Goal: Transaction & Acquisition: Purchase product/service

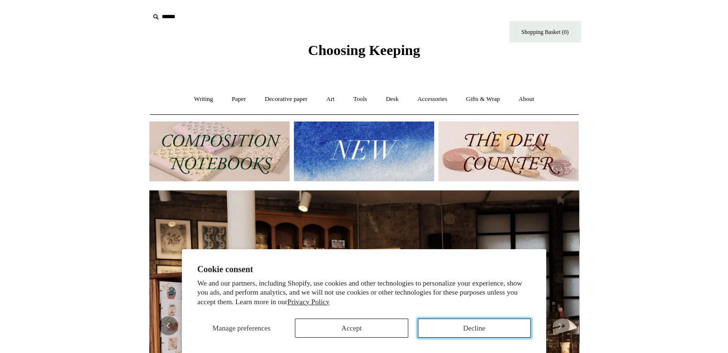
click at [508, 330] on button "Decline" at bounding box center [474, 328] width 113 height 19
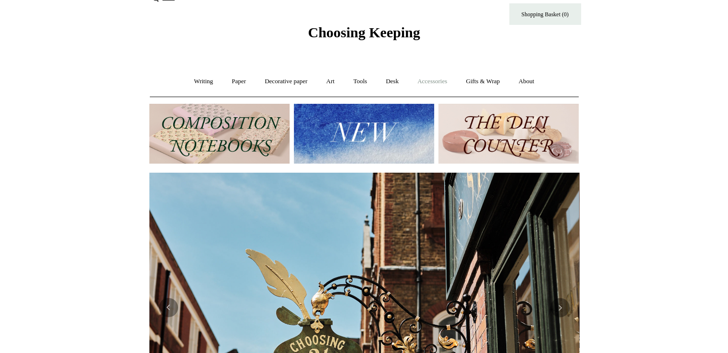
scroll to position [19, 0]
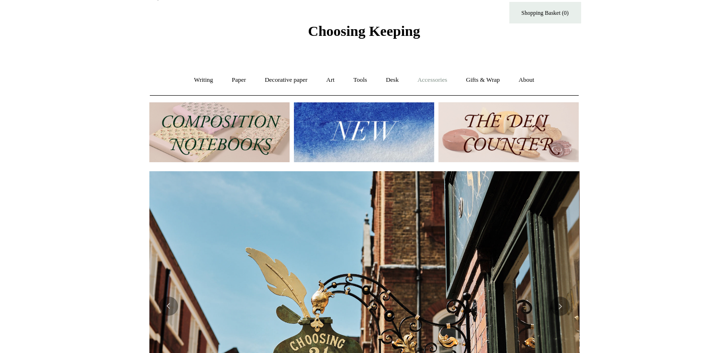
click at [422, 81] on link "Accessories +" at bounding box center [432, 79] width 47 height 25
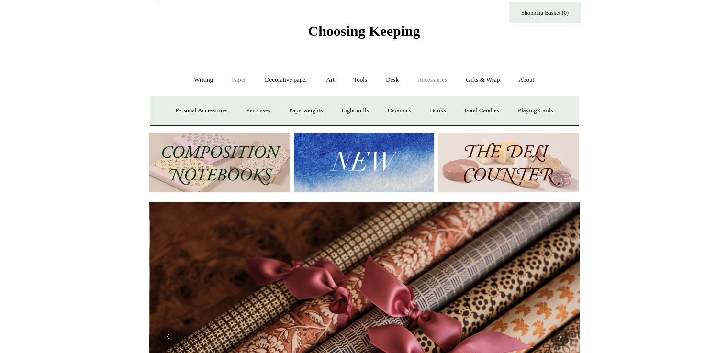
scroll to position [0, 860]
click at [235, 75] on link "Paper +" at bounding box center [239, 79] width 32 height 25
click at [224, 111] on link "Notebooks +" at bounding box center [230, 110] width 44 height 25
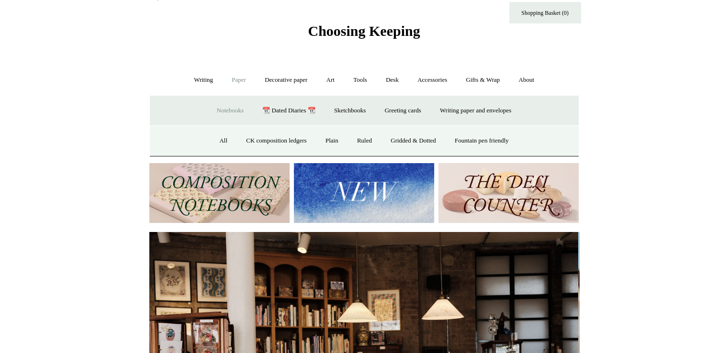
scroll to position [0, 0]
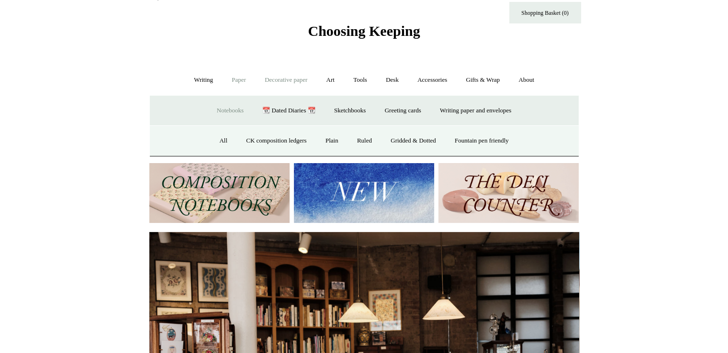
click at [274, 83] on link "Decorative paper +" at bounding box center [286, 79] width 60 height 25
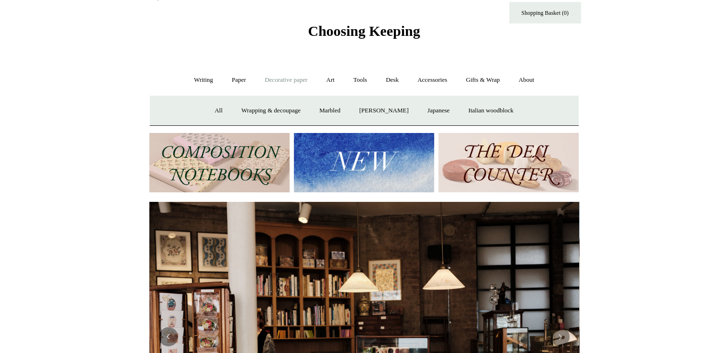
click at [273, 83] on link "Decorative paper -" at bounding box center [286, 79] width 60 height 25
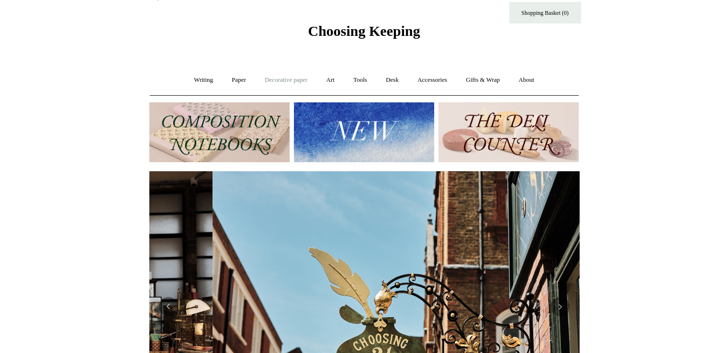
scroll to position [0, 430]
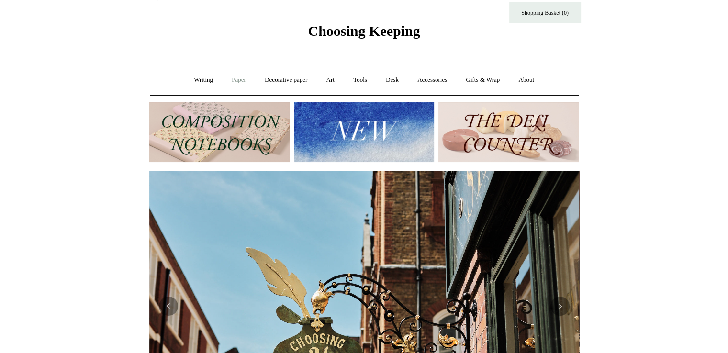
click at [231, 75] on link "Paper +" at bounding box center [239, 79] width 32 height 25
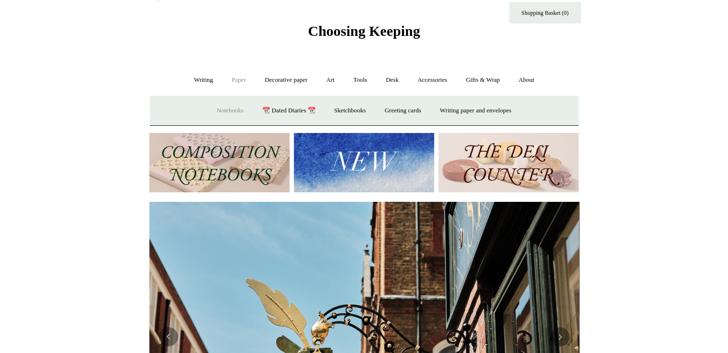
click at [220, 108] on link "Notebooks +" at bounding box center [230, 110] width 44 height 25
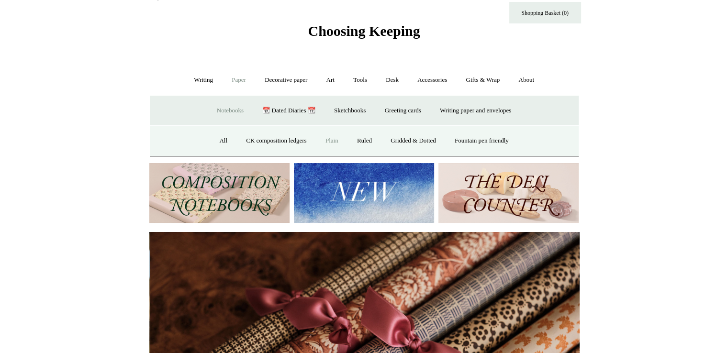
scroll to position [0, 860]
click at [333, 144] on link "Plain" at bounding box center [332, 140] width 30 height 25
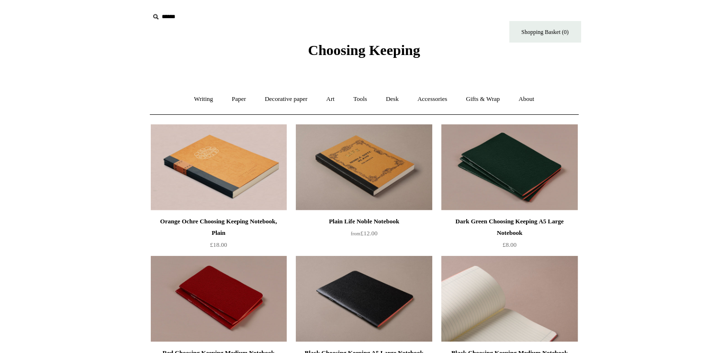
click at [553, 275] on img at bounding box center [509, 299] width 136 height 86
